Goal: Navigation & Orientation: Find specific page/section

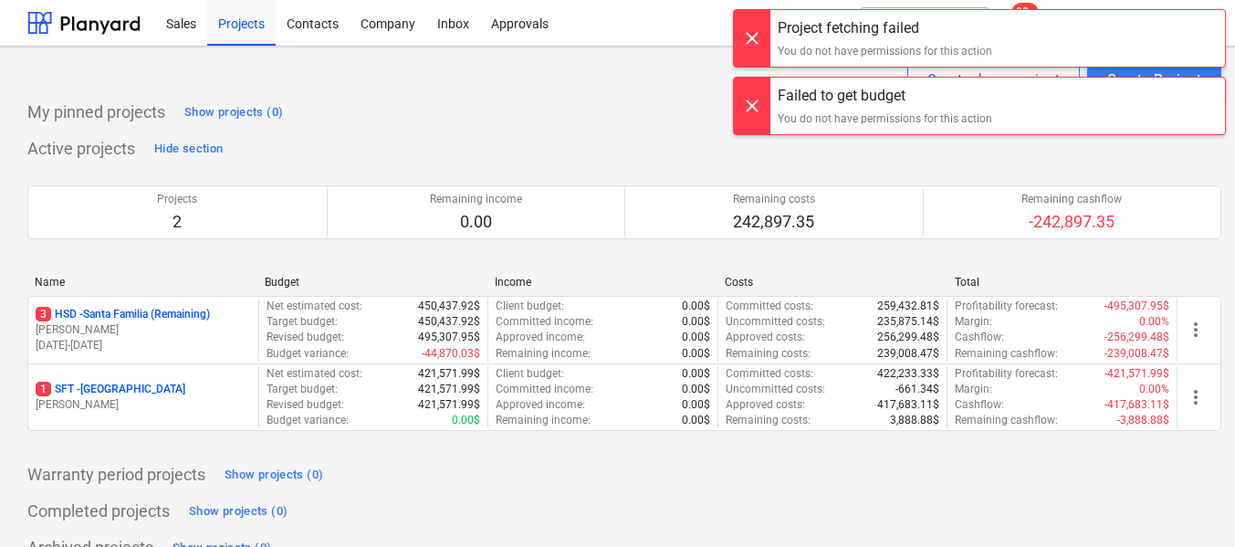
click at [750, 47] on div at bounding box center [752, 38] width 37 height 57
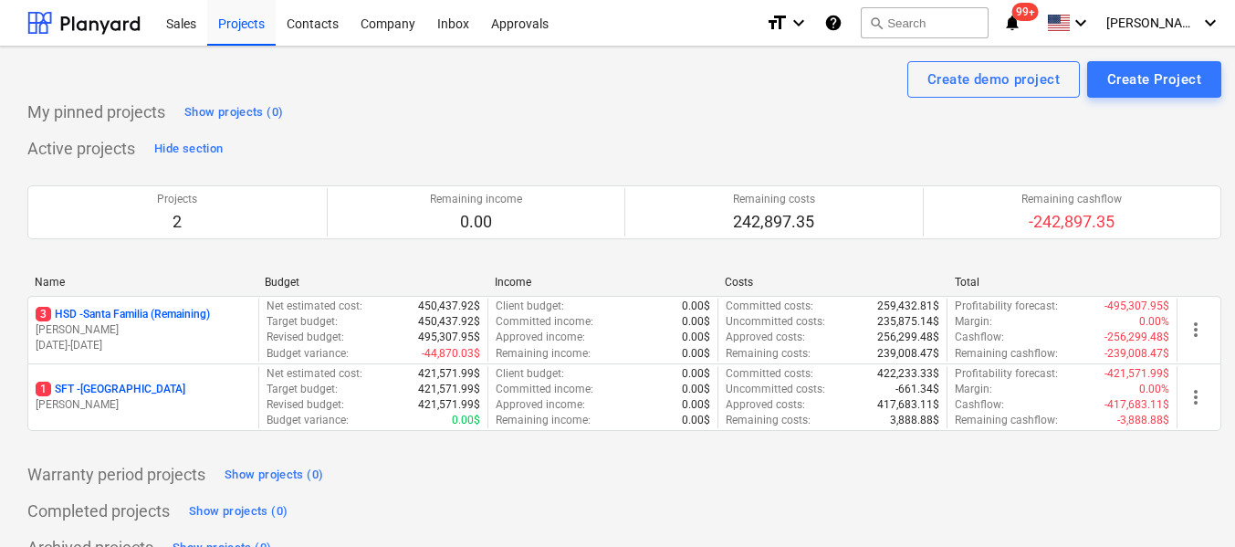
click at [750, 47] on div at bounding box center [752, 29] width 37 height 57
click at [1182, 23] on div "Project fetching failed You do not have permissions for this action" at bounding box center [979, 29] width 493 height 58
click at [1213, 27] on div "Project fetching failed You do not have permissions for this action" at bounding box center [979, 29] width 493 height 58
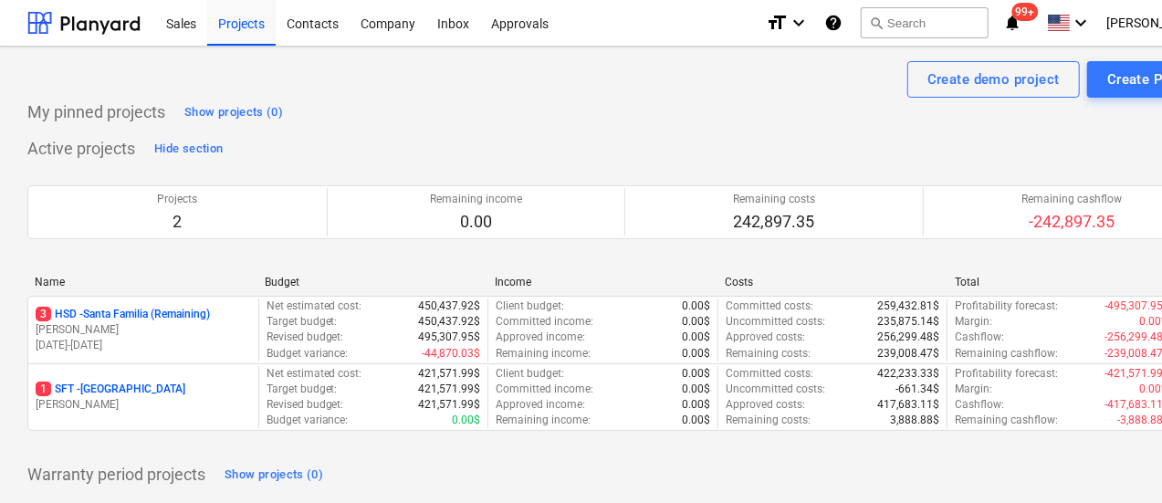
click at [1149, 23] on div "Project fetching failed You do not have permissions for this action" at bounding box center [906, 29] width 493 height 58
click at [1154, 26] on div "Project fetching failed You do not have permissions for this action" at bounding box center [906, 18] width 511 height 37
click at [1151, 25] on div "Project fetching failed You do not have permissions for this action" at bounding box center [906, 29] width 493 height 58
click at [1149, 21] on div "Project fetching failed You do not have permissions for this action" at bounding box center [906, 29] width 493 height 58
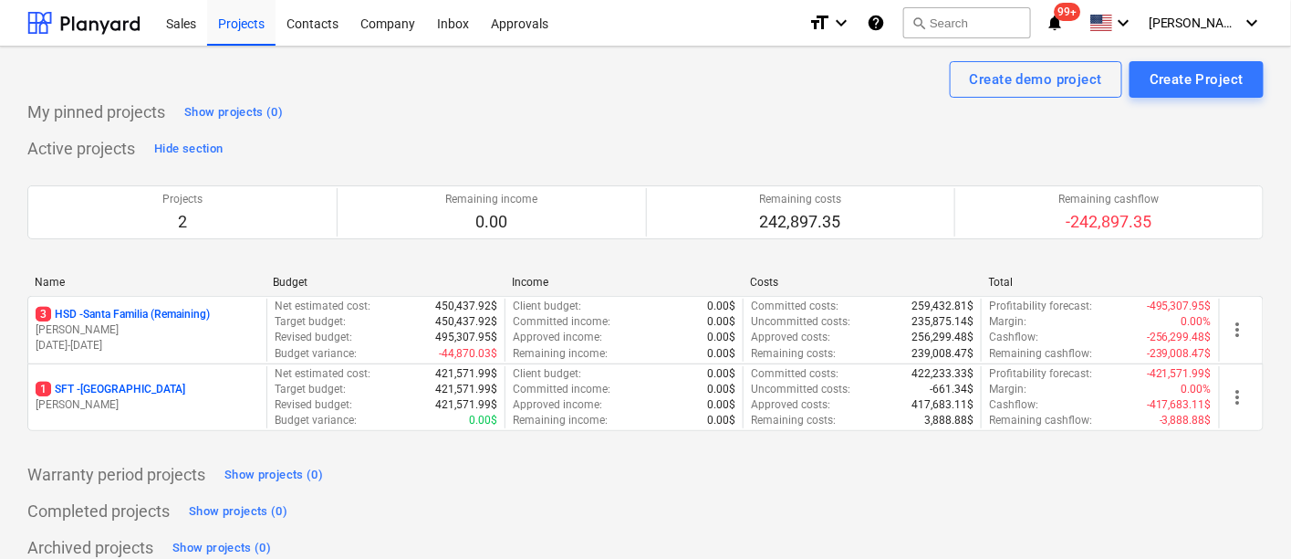
click at [1234, 31] on div "Project fetching failed You do not have permissions for this action" at bounding box center [1036, 29] width 493 height 58
click at [1234, 30] on div "Project fetching failed You do not have permissions for this action" at bounding box center [1036, 29] width 493 height 58
click at [1201, 13] on div "[PERSON_NAME] keyboard_arrow_down" at bounding box center [1206, 23] width 115 height 46
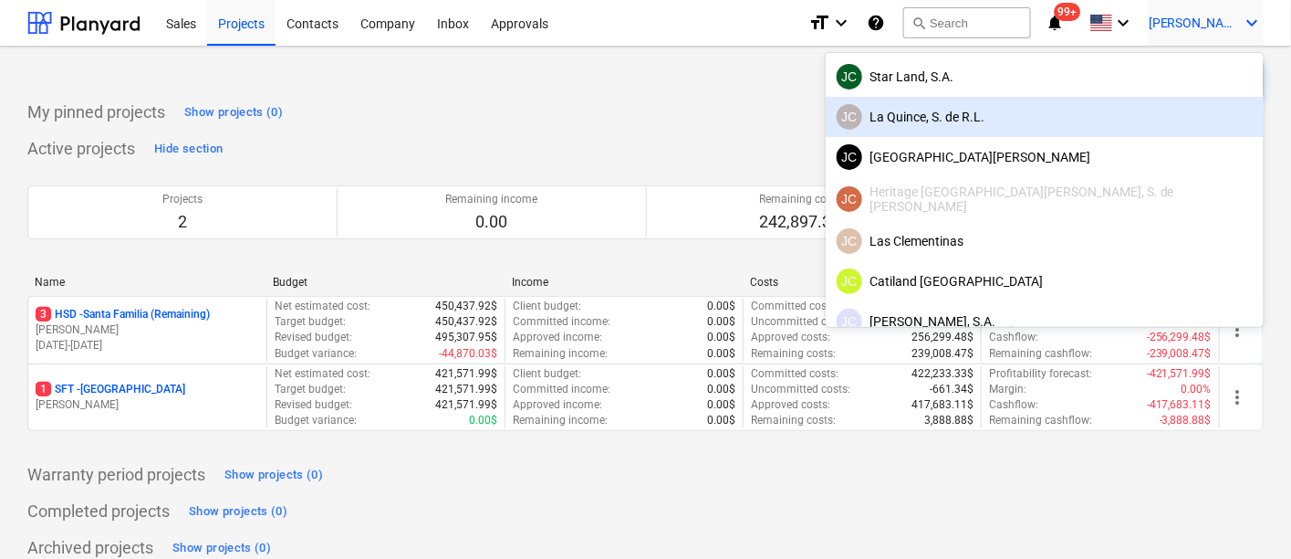
click at [1157, 108] on div "[PERSON_NAME], S. de [PERSON_NAME]" at bounding box center [1045, 117] width 416 height 26
